Goal: Task Accomplishment & Management: Manage account settings

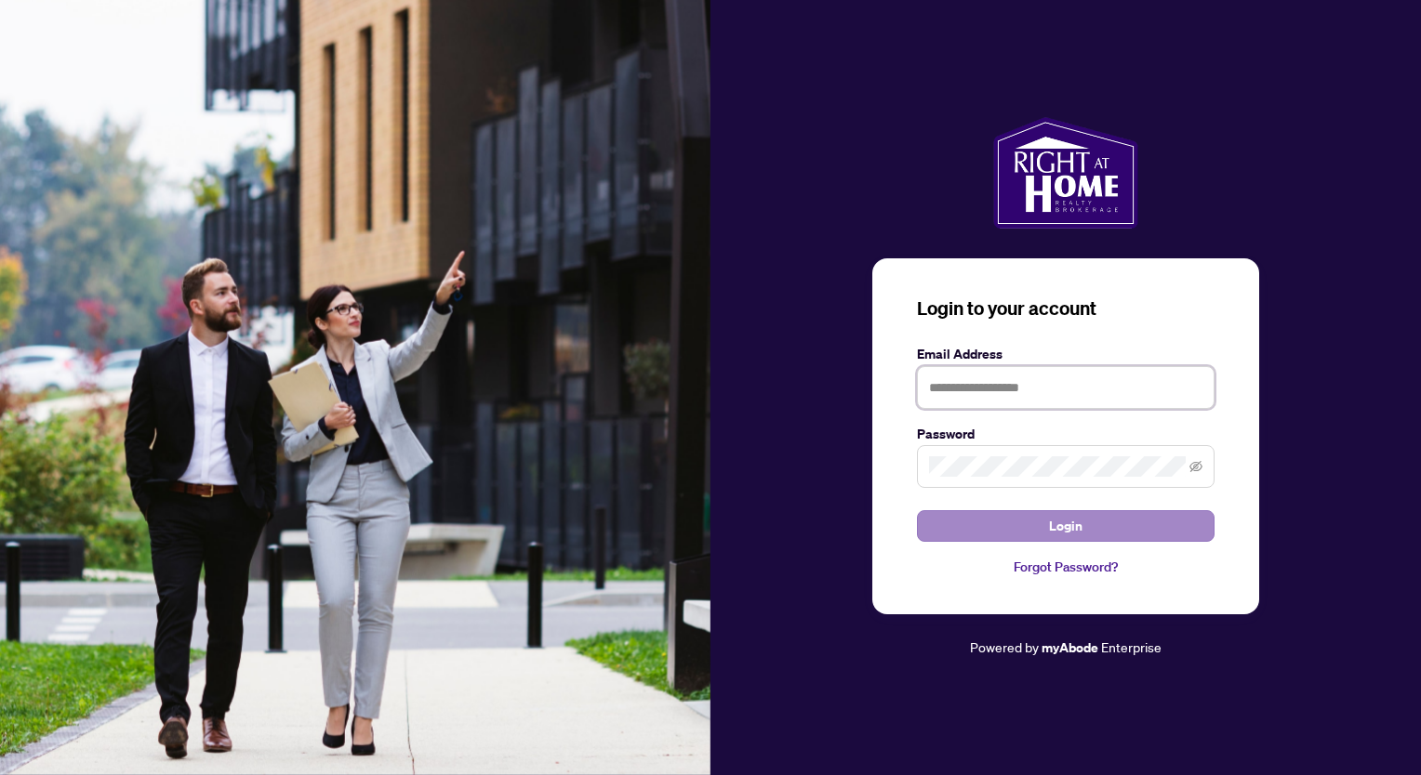
type input "**********"
click at [1049, 530] on button "Login" at bounding box center [1066, 526] width 298 height 32
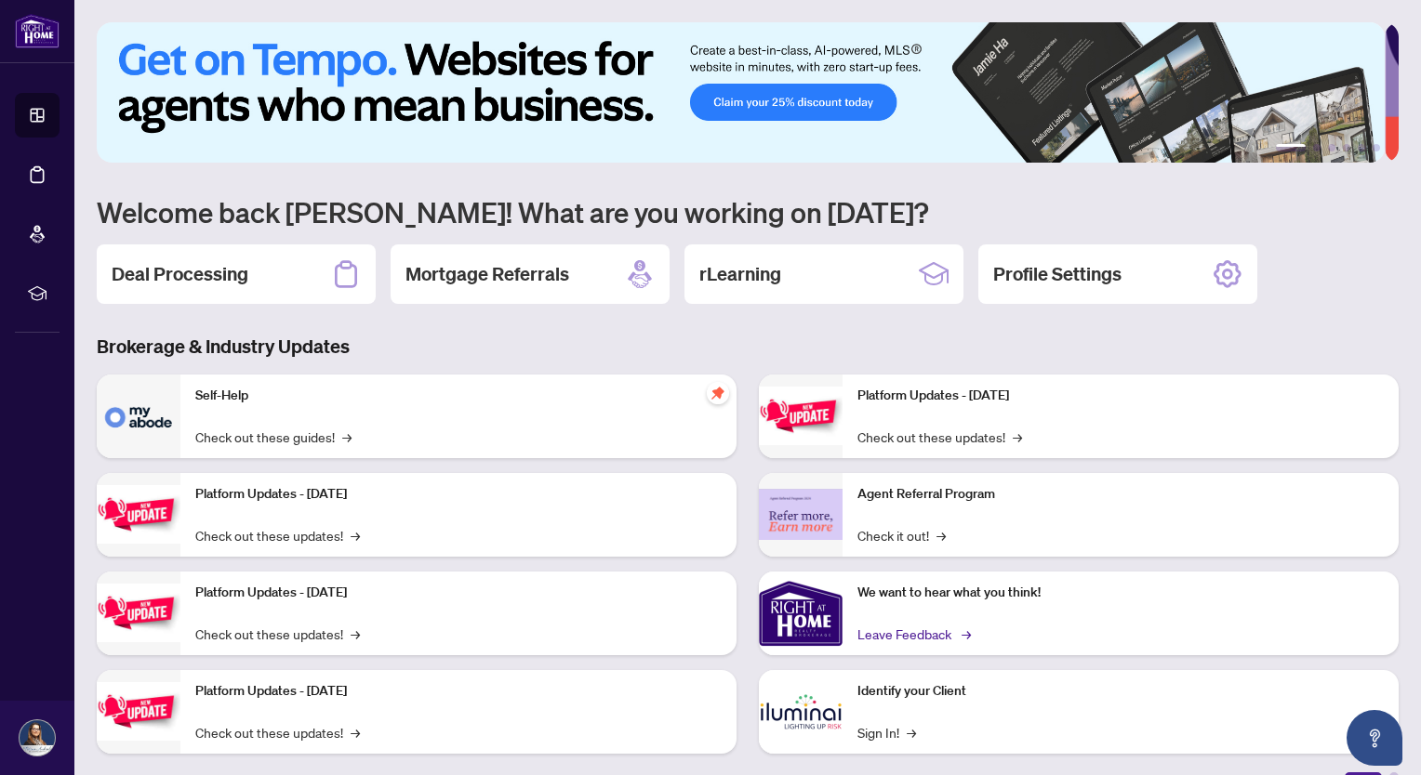
scroll to position [26, 0]
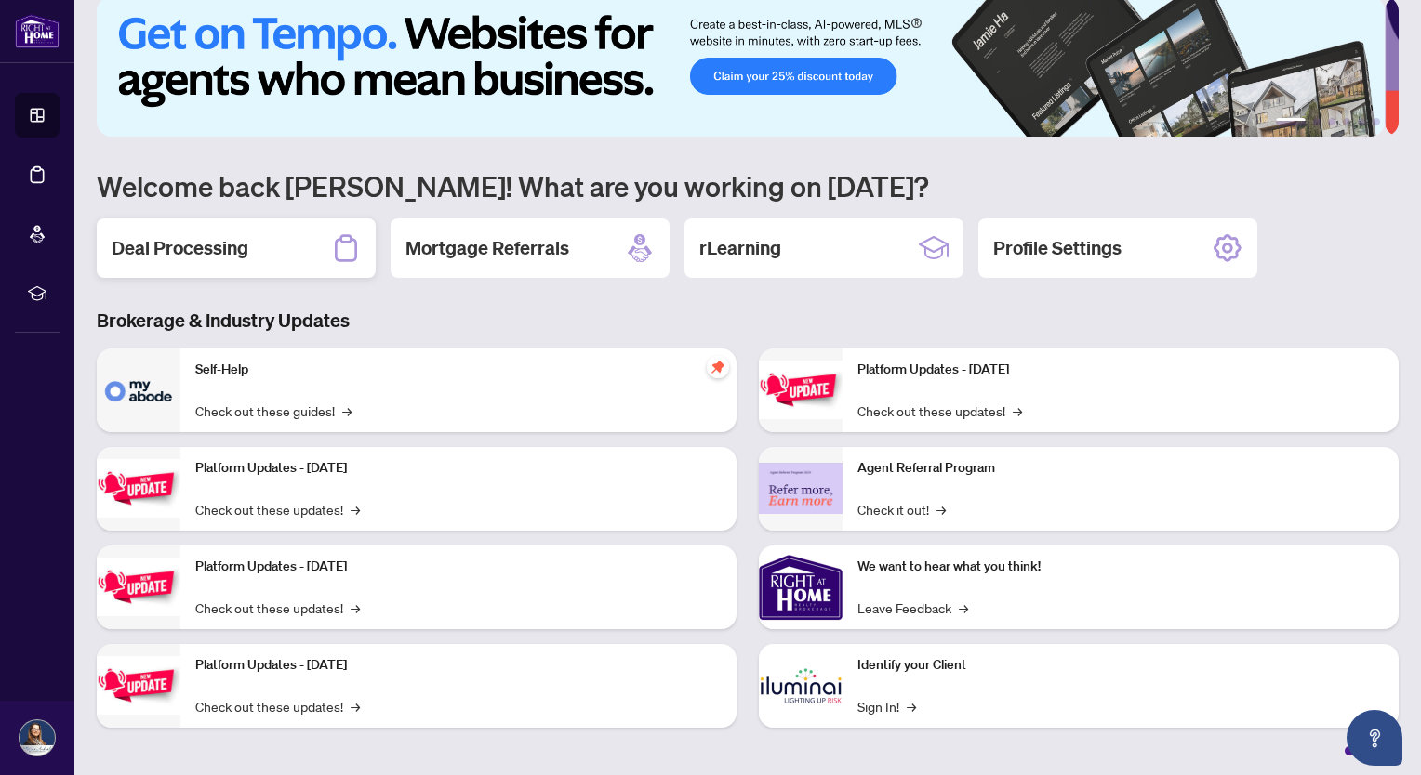
click at [340, 243] on icon at bounding box center [346, 248] width 30 height 30
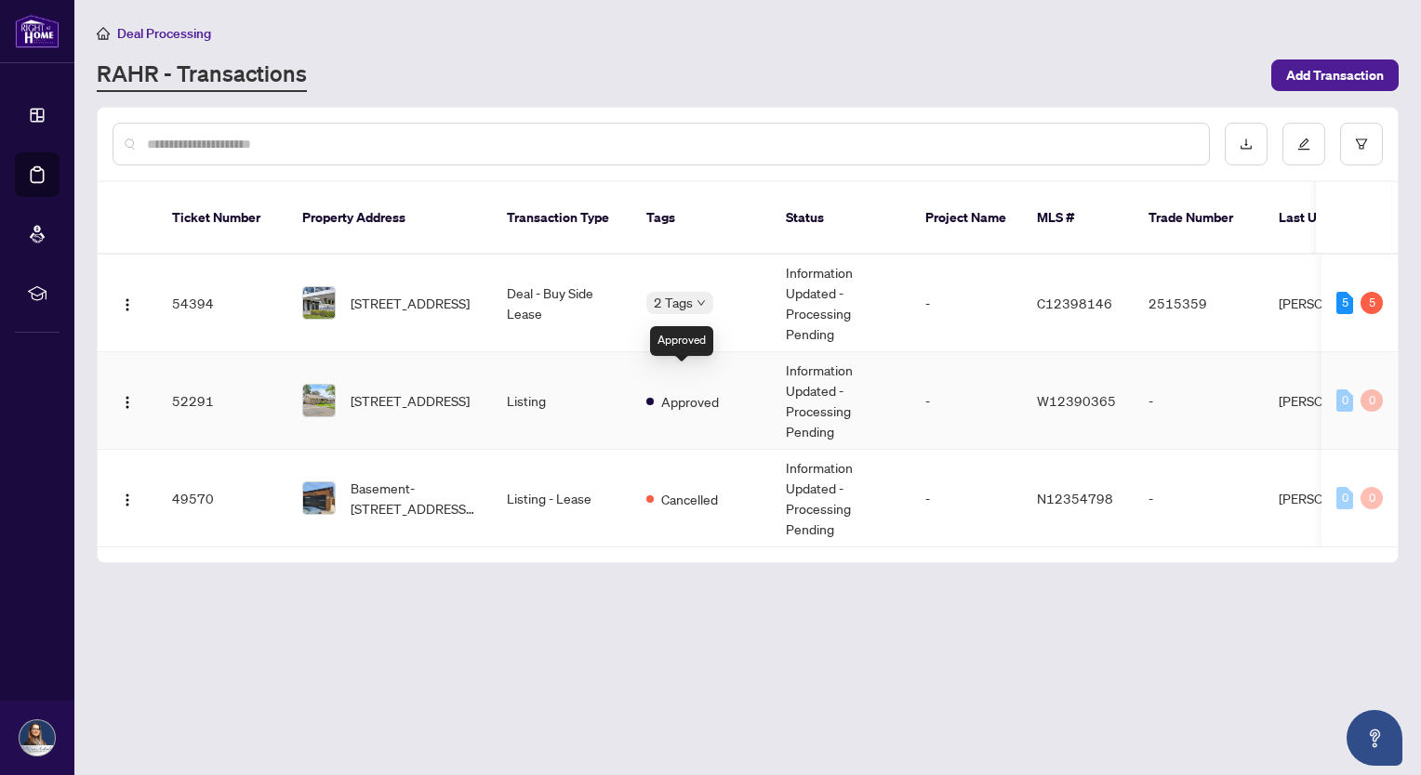
click at [669, 391] on span "Approved" at bounding box center [690, 401] width 58 height 20
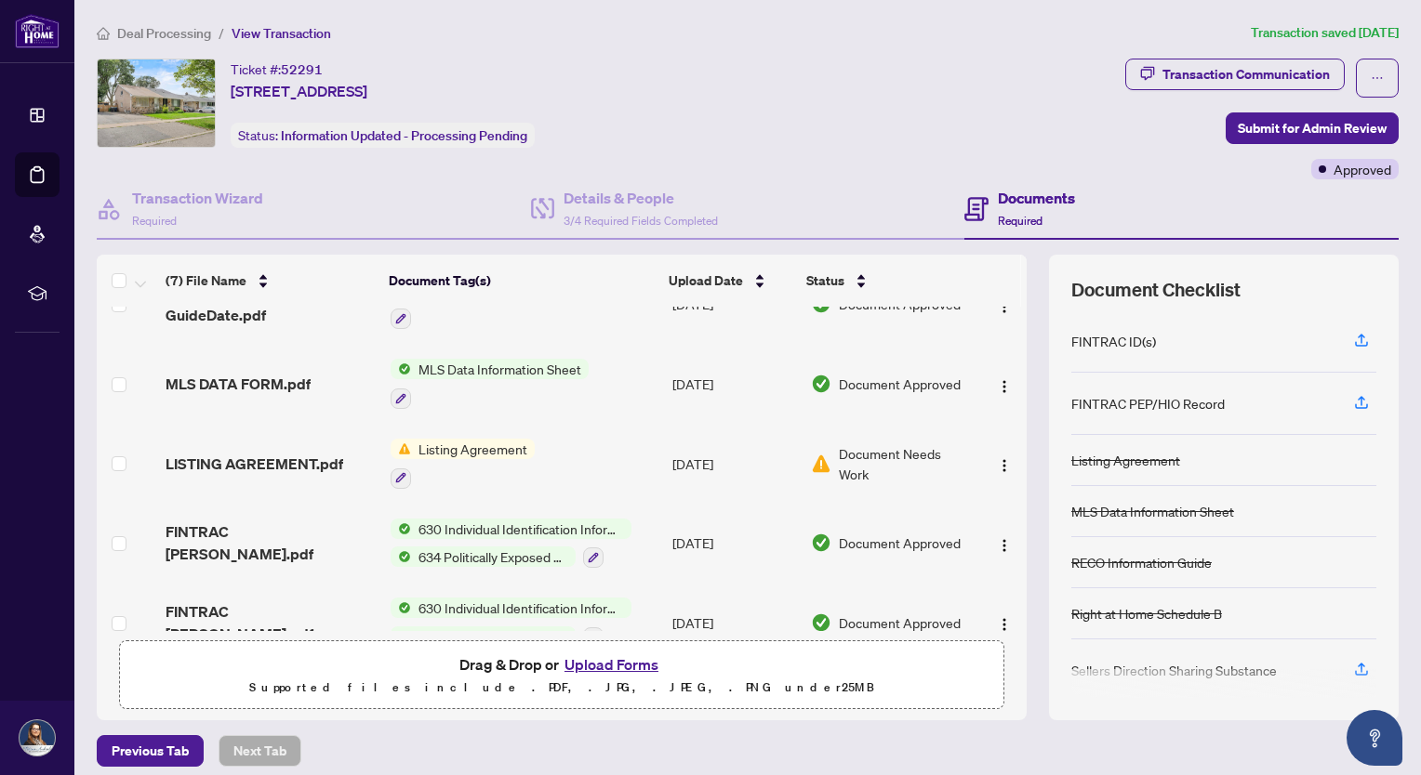
scroll to position [230, 0]
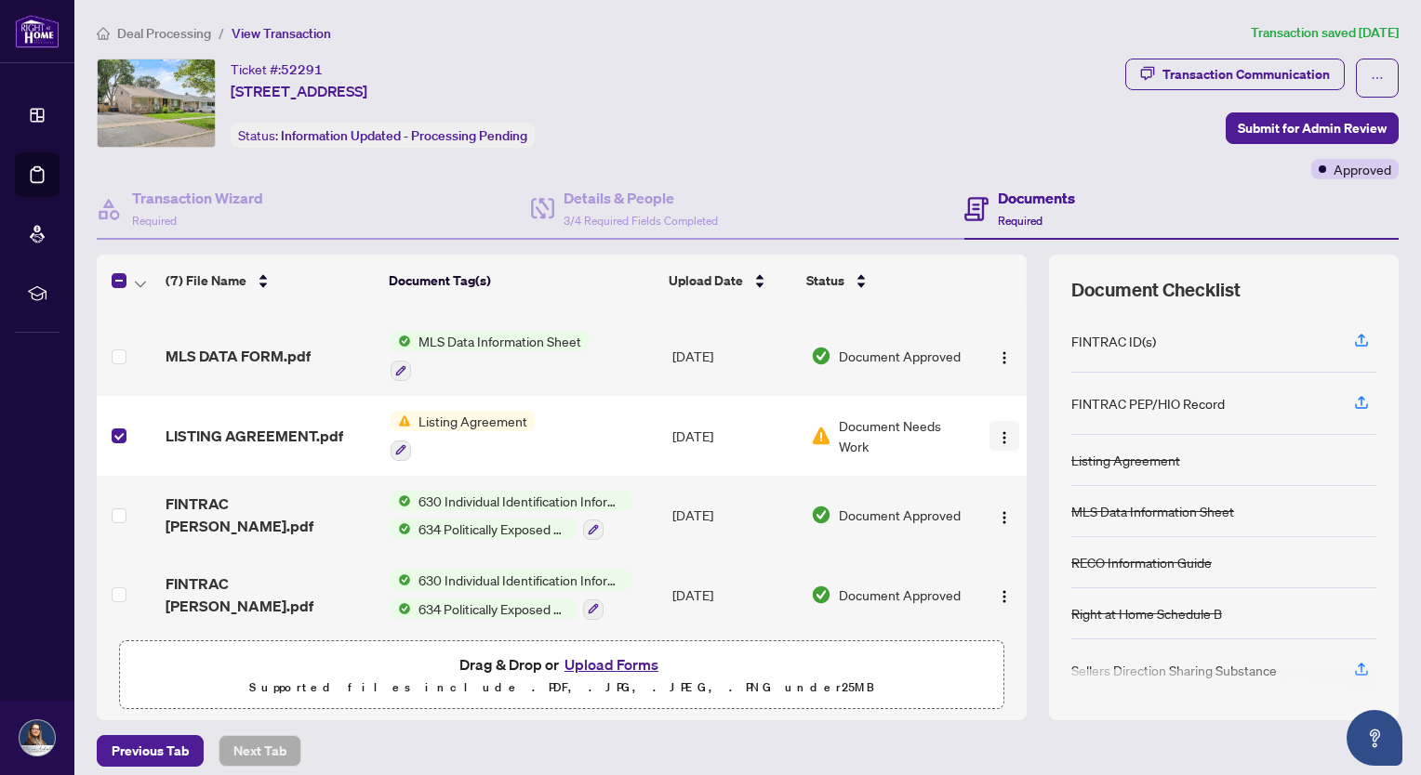
click at [997, 430] on img "button" at bounding box center [1004, 437] width 15 height 15
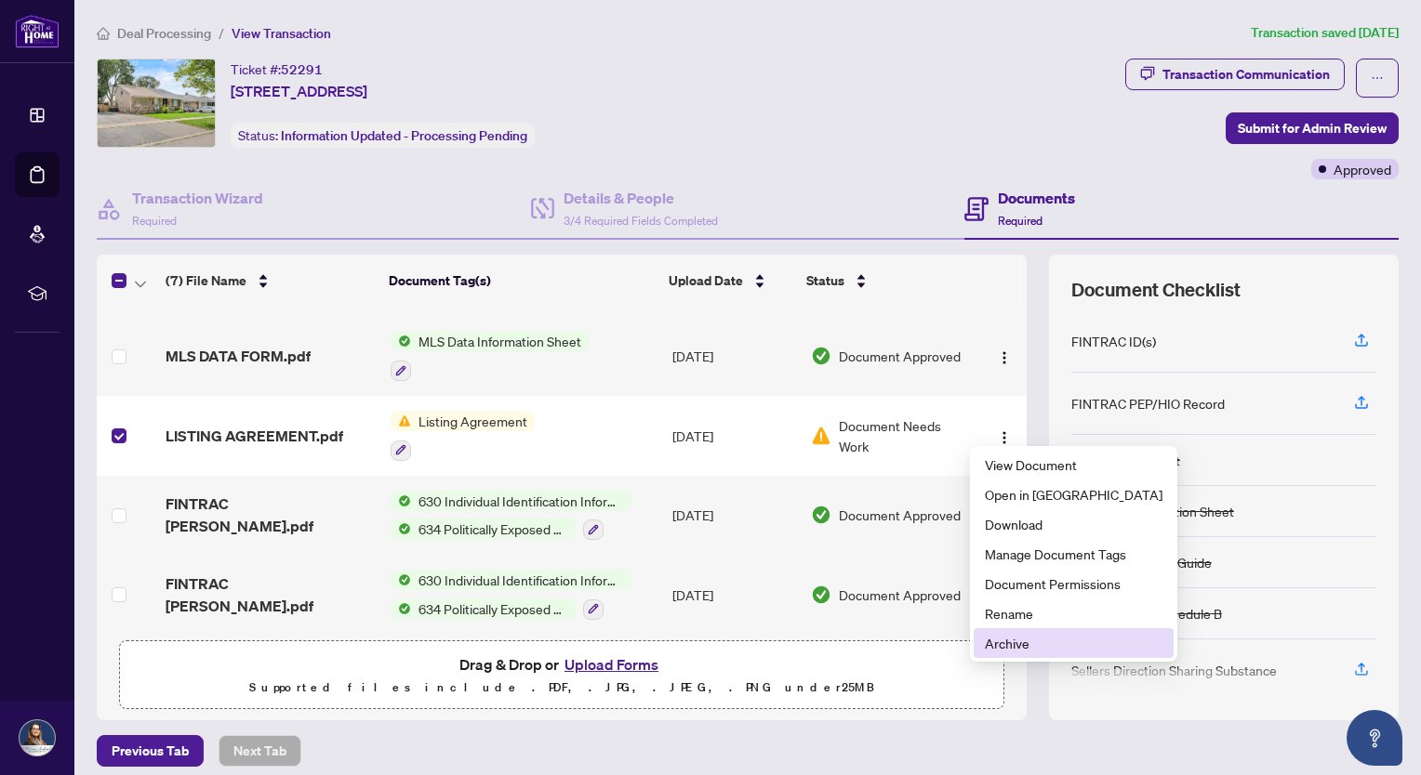
click at [1012, 648] on span "Archive" at bounding box center [1074, 643] width 178 height 20
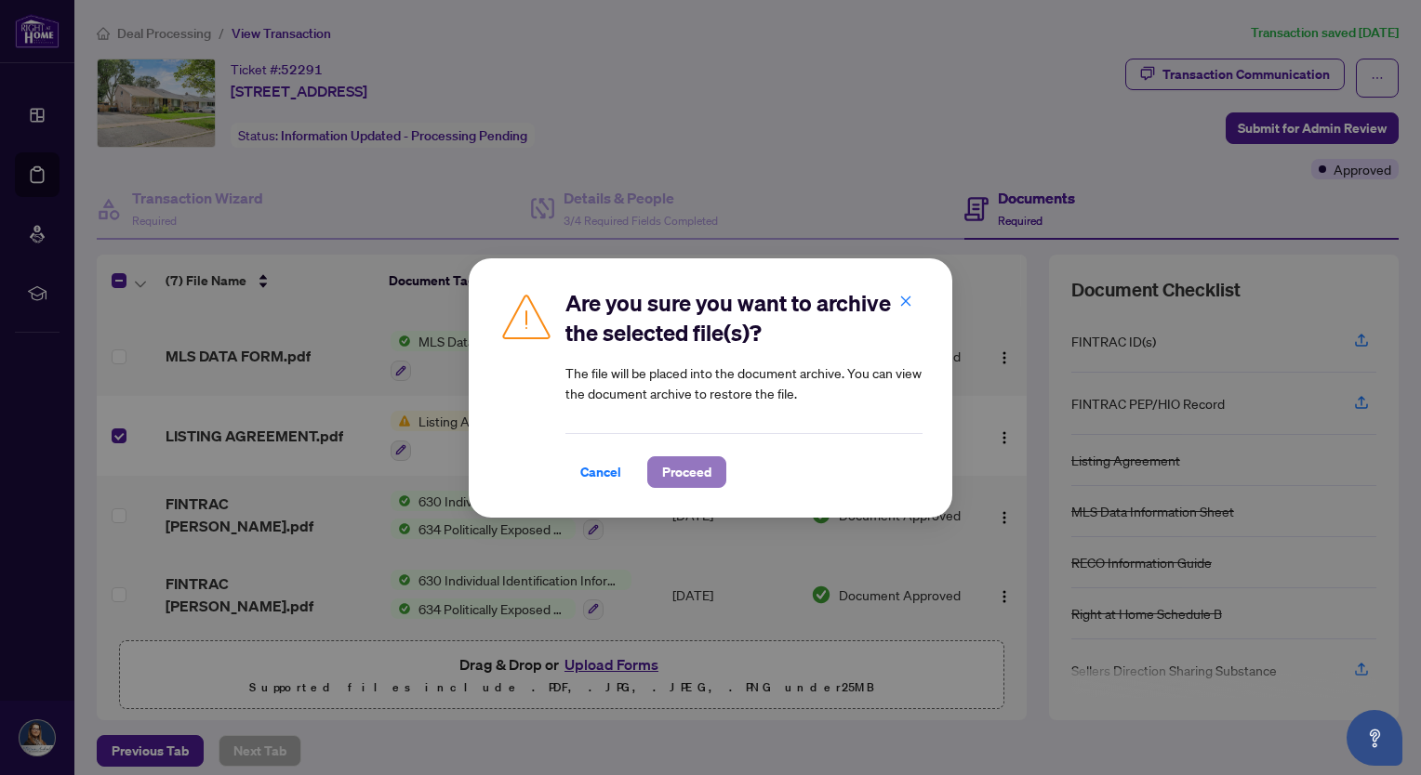
click at [692, 473] on span "Proceed" at bounding box center [686, 472] width 49 height 30
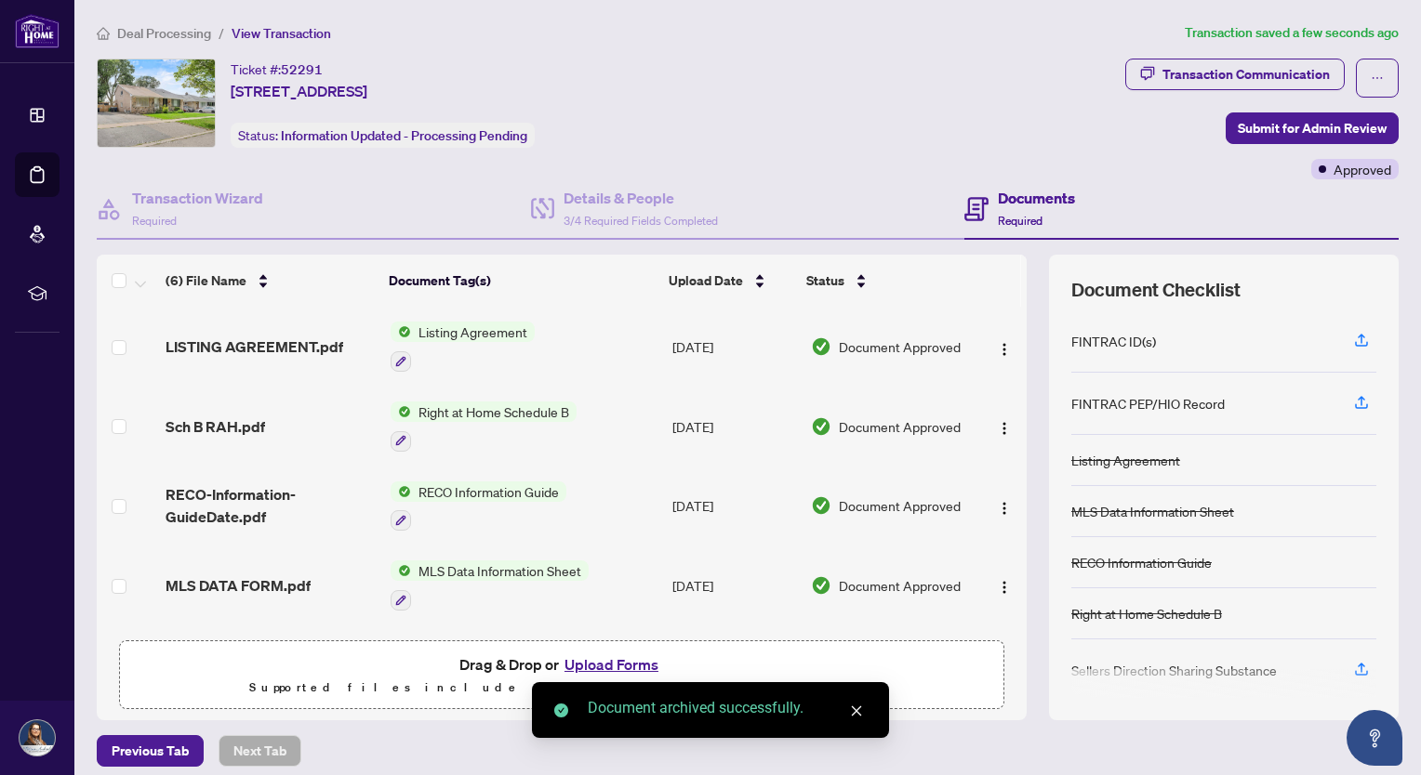
scroll to position [152, 0]
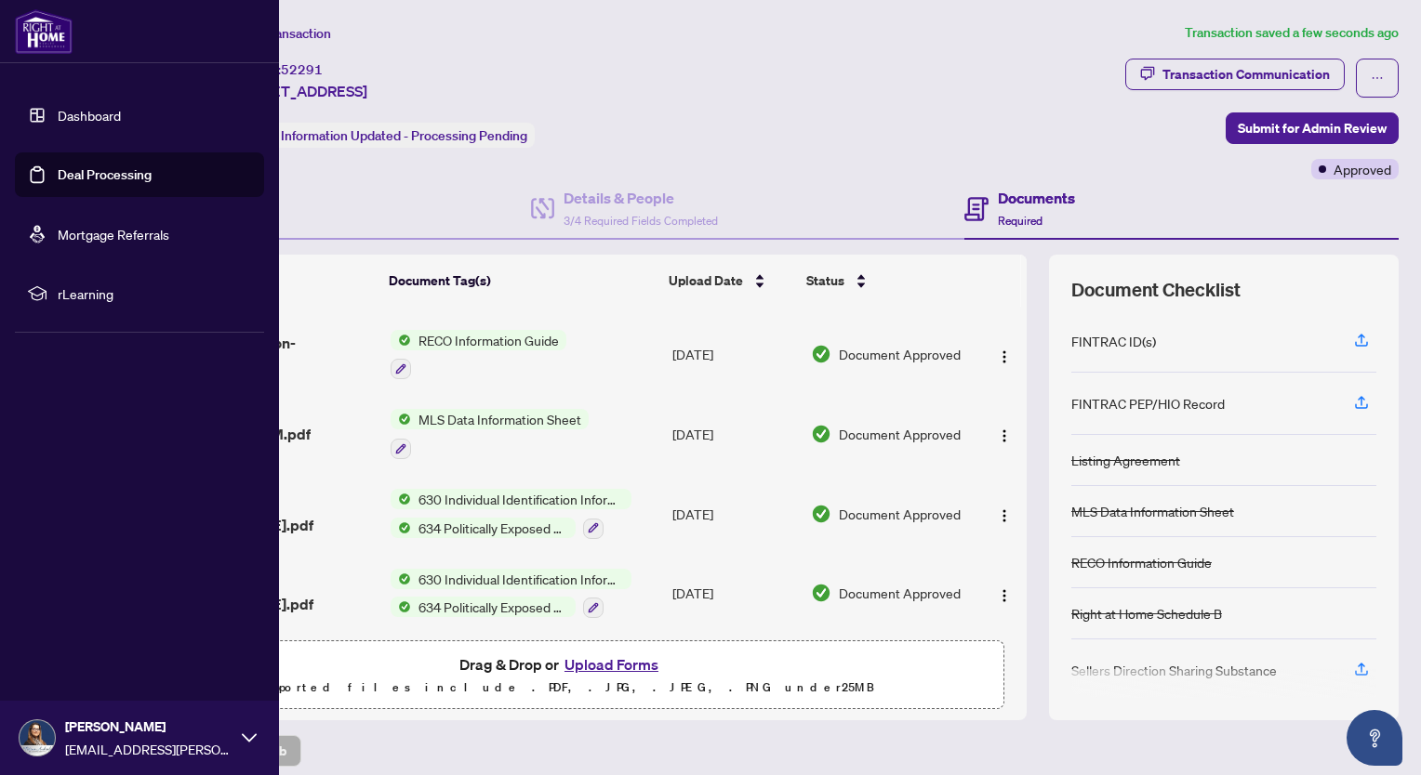
click at [58, 110] on link "Dashboard" at bounding box center [89, 115] width 63 height 17
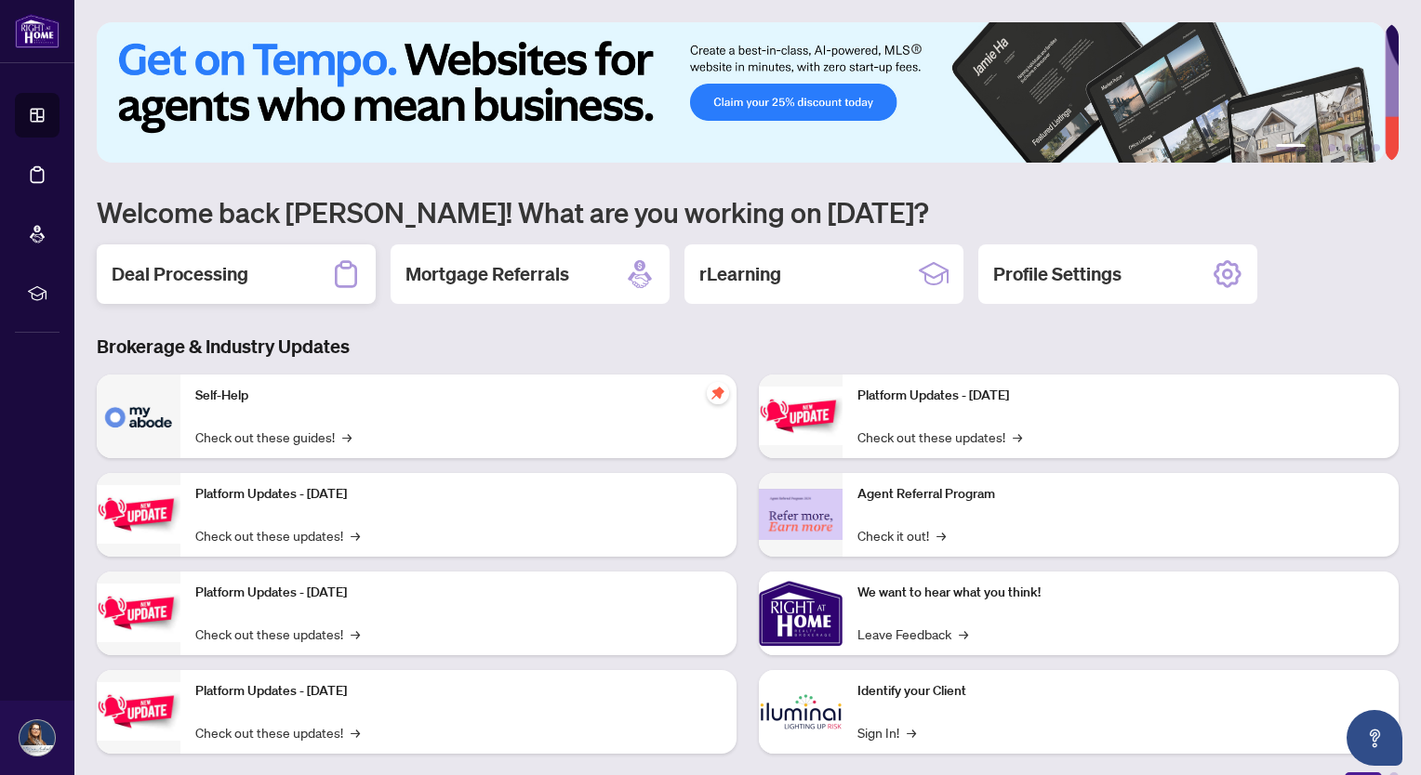
click at [357, 268] on icon at bounding box center [346, 273] width 22 height 27
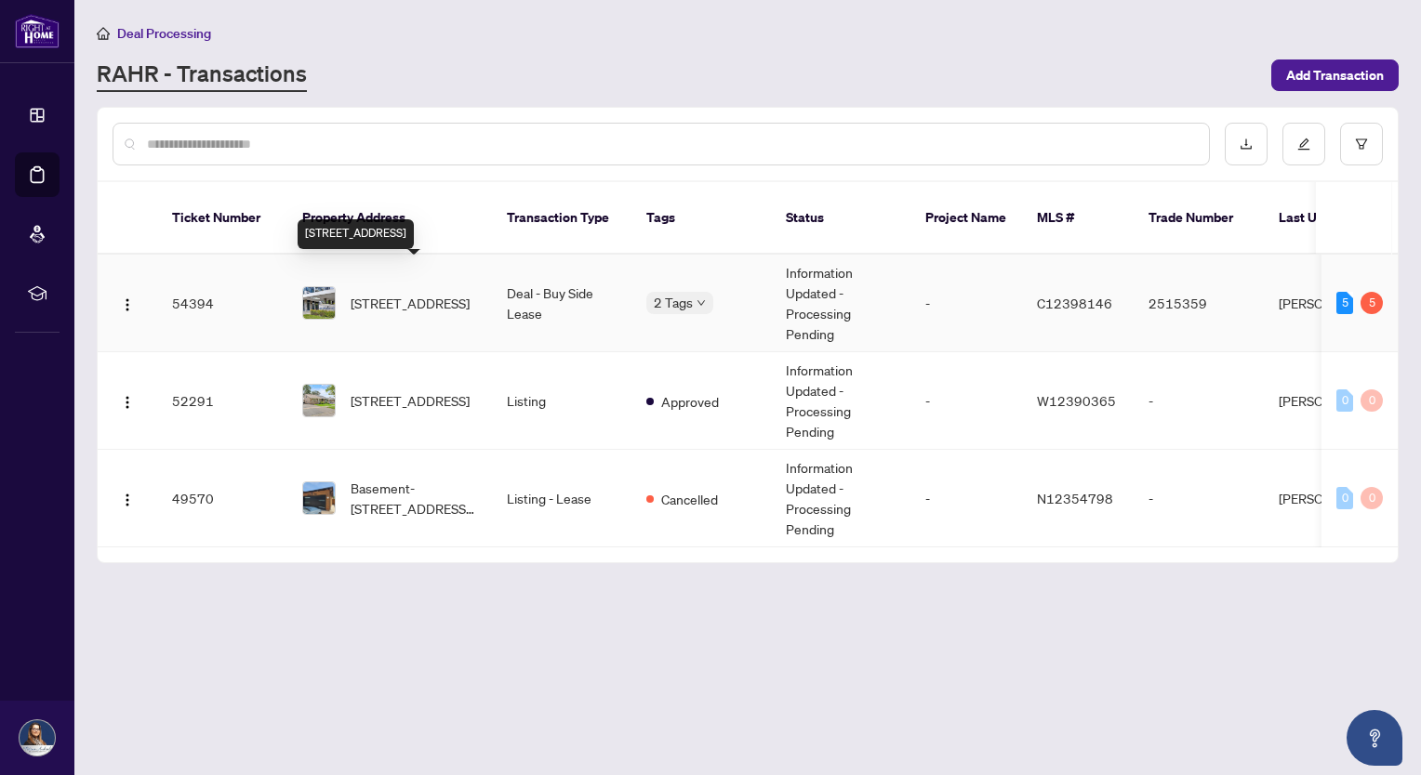
click at [447, 293] on span "[STREET_ADDRESS]" at bounding box center [410, 303] width 119 height 20
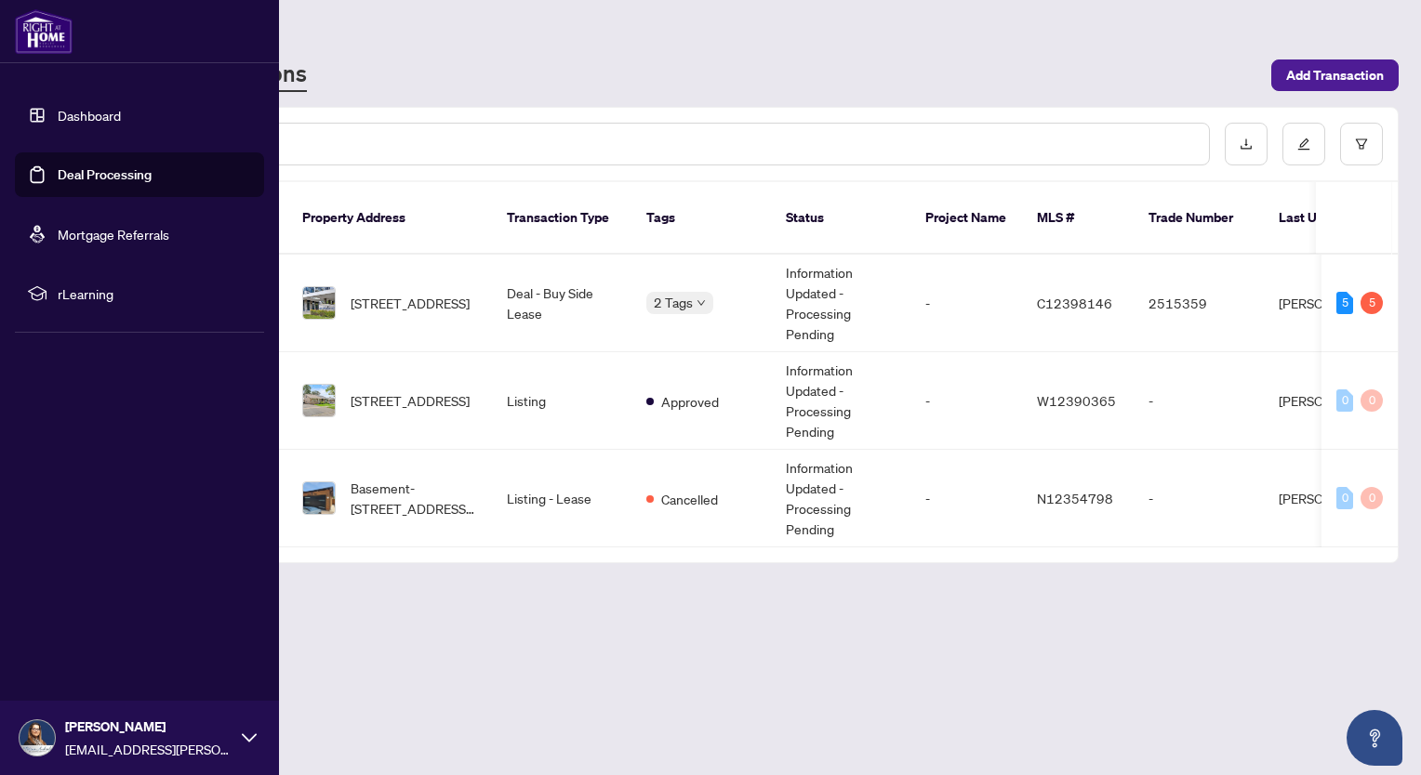
click at [91, 113] on link "Dashboard" at bounding box center [89, 115] width 63 height 17
